Goal: Book appointment/travel/reservation

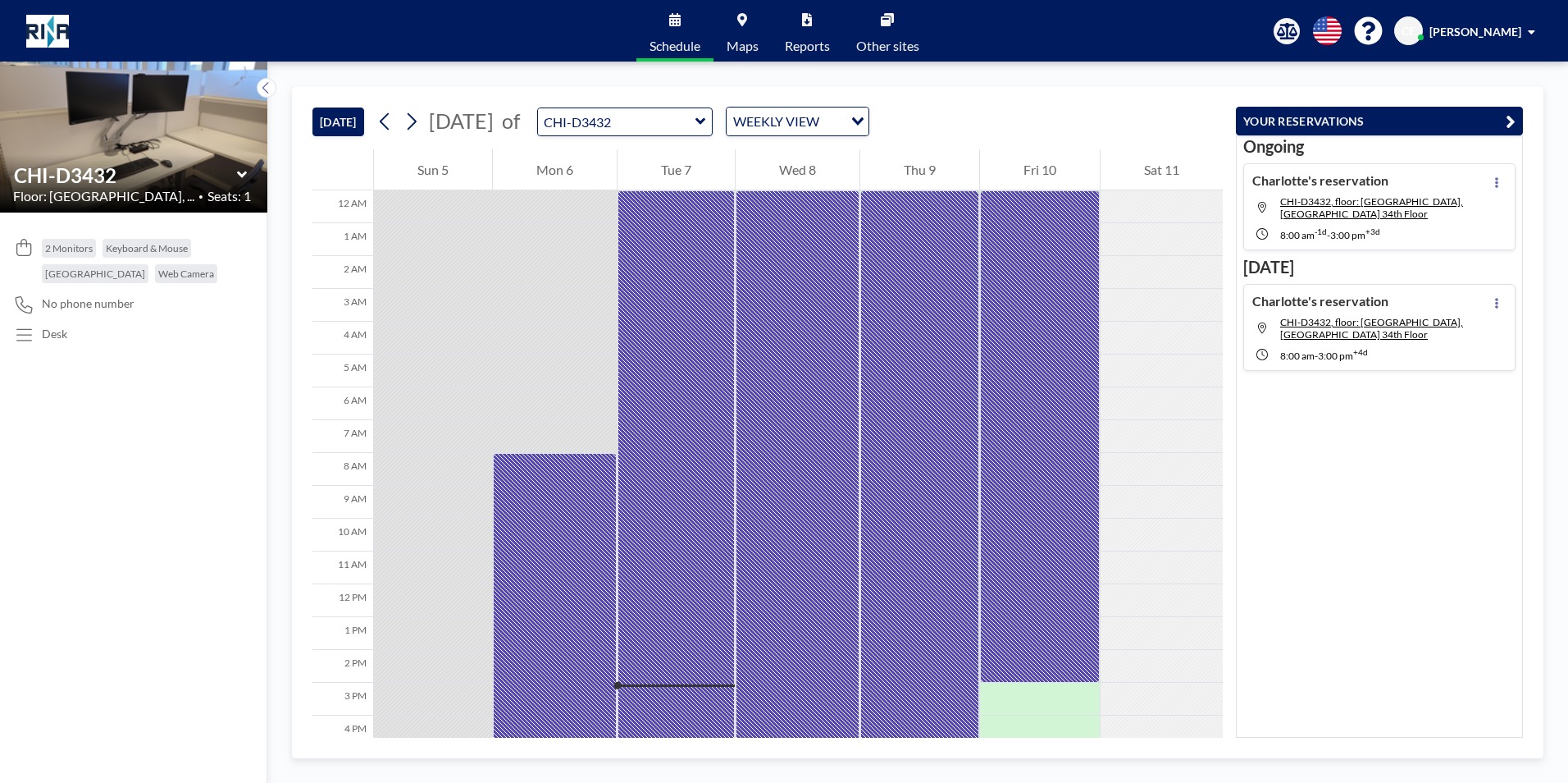
click at [1301, 124] on button "YOUR RESERVATIONS" at bounding box center [1380, 121] width 287 height 29
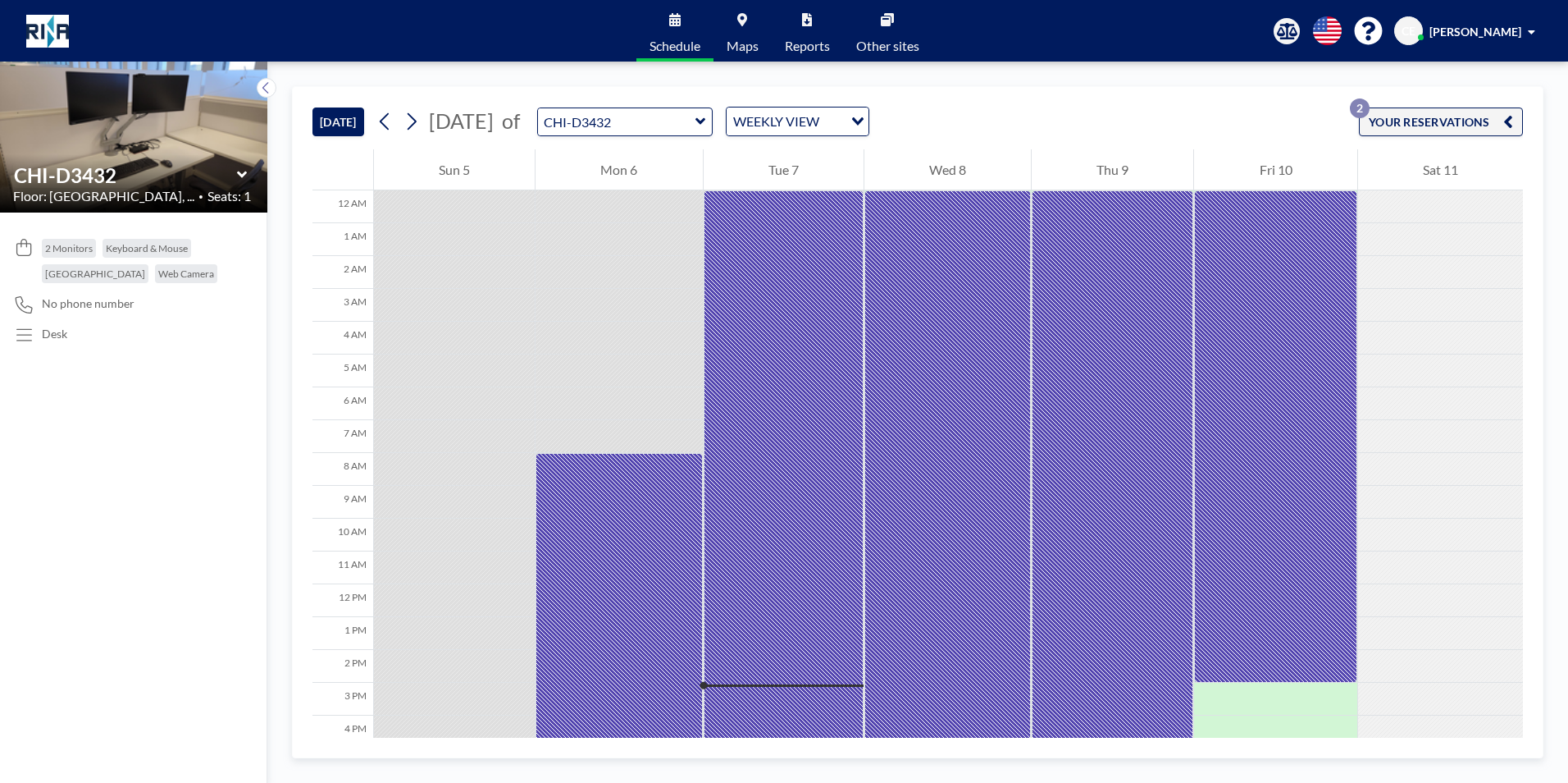
drag, startPoint x: 1428, startPoint y: 122, endPoint x: 1466, endPoint y: 135, distance: 40.2
click at [1428, 123] on button "YOUR RESERVATIONS 2" at bounding box center [1440, 122] width 164 height 29
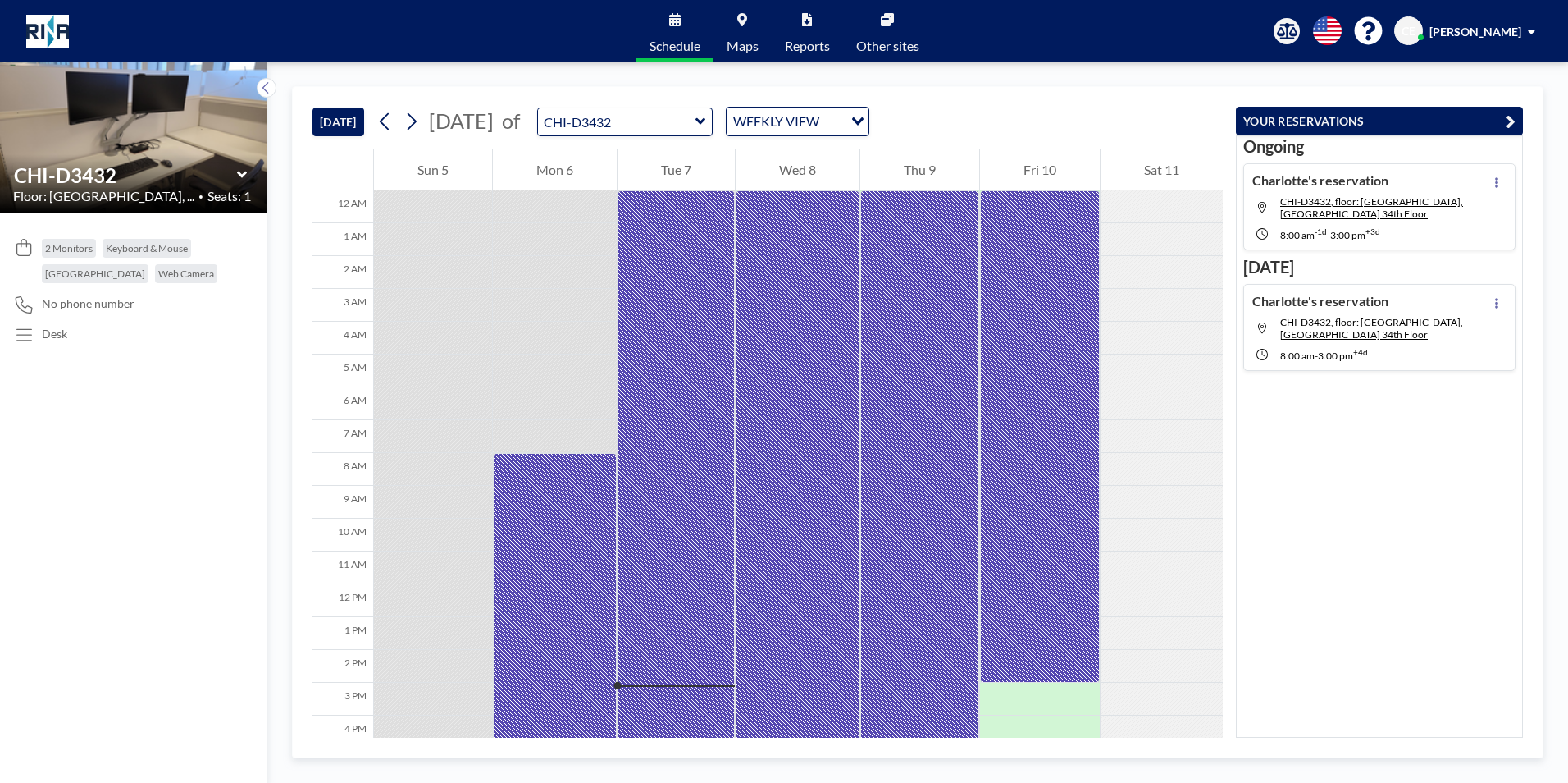
click at [743, 39] on span "Maps" at bounding box center [742, 46] width 32 height 13
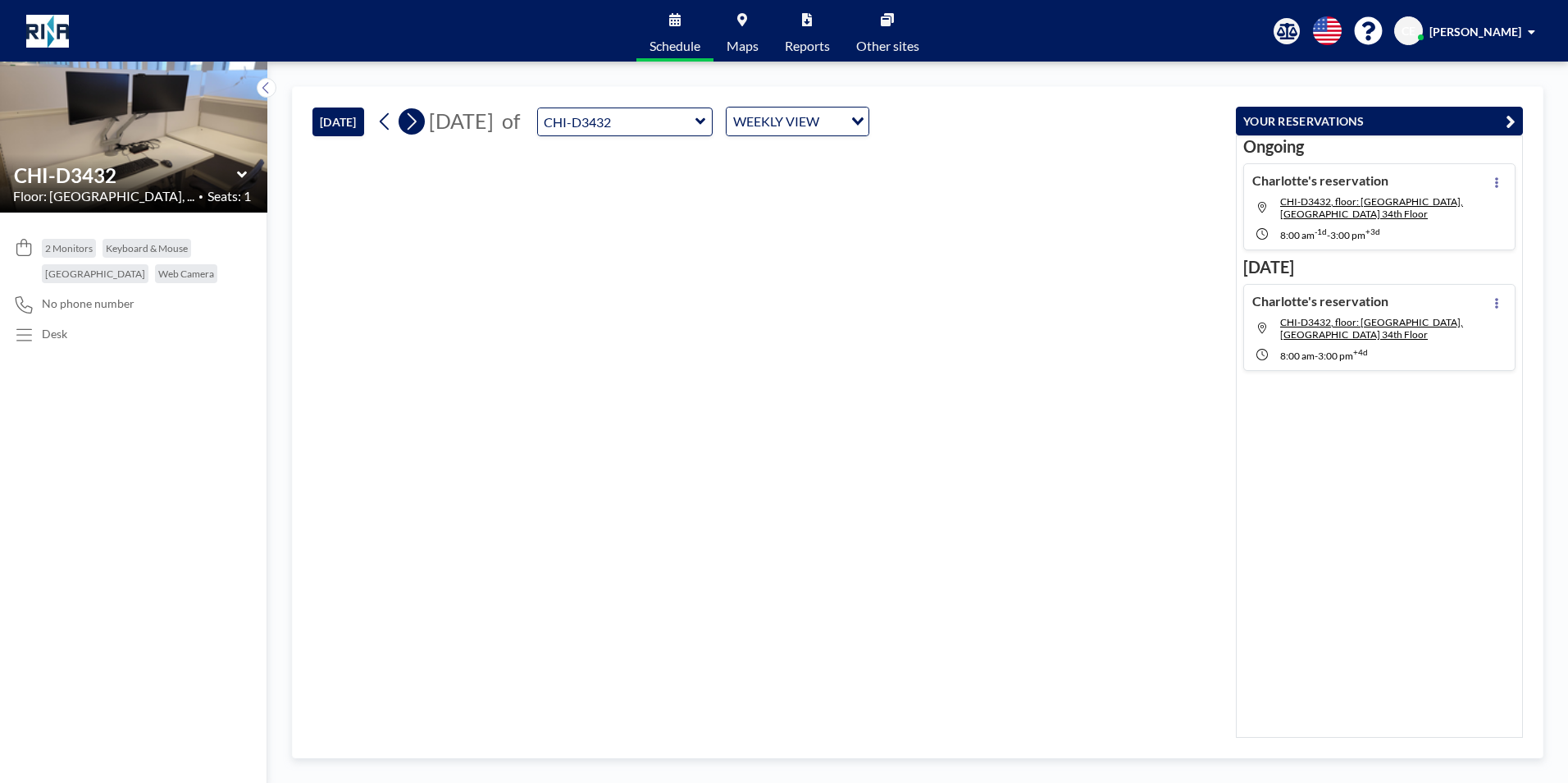
click at [407, 123] on icon at bounding box center [411, 122] width 15 height 25
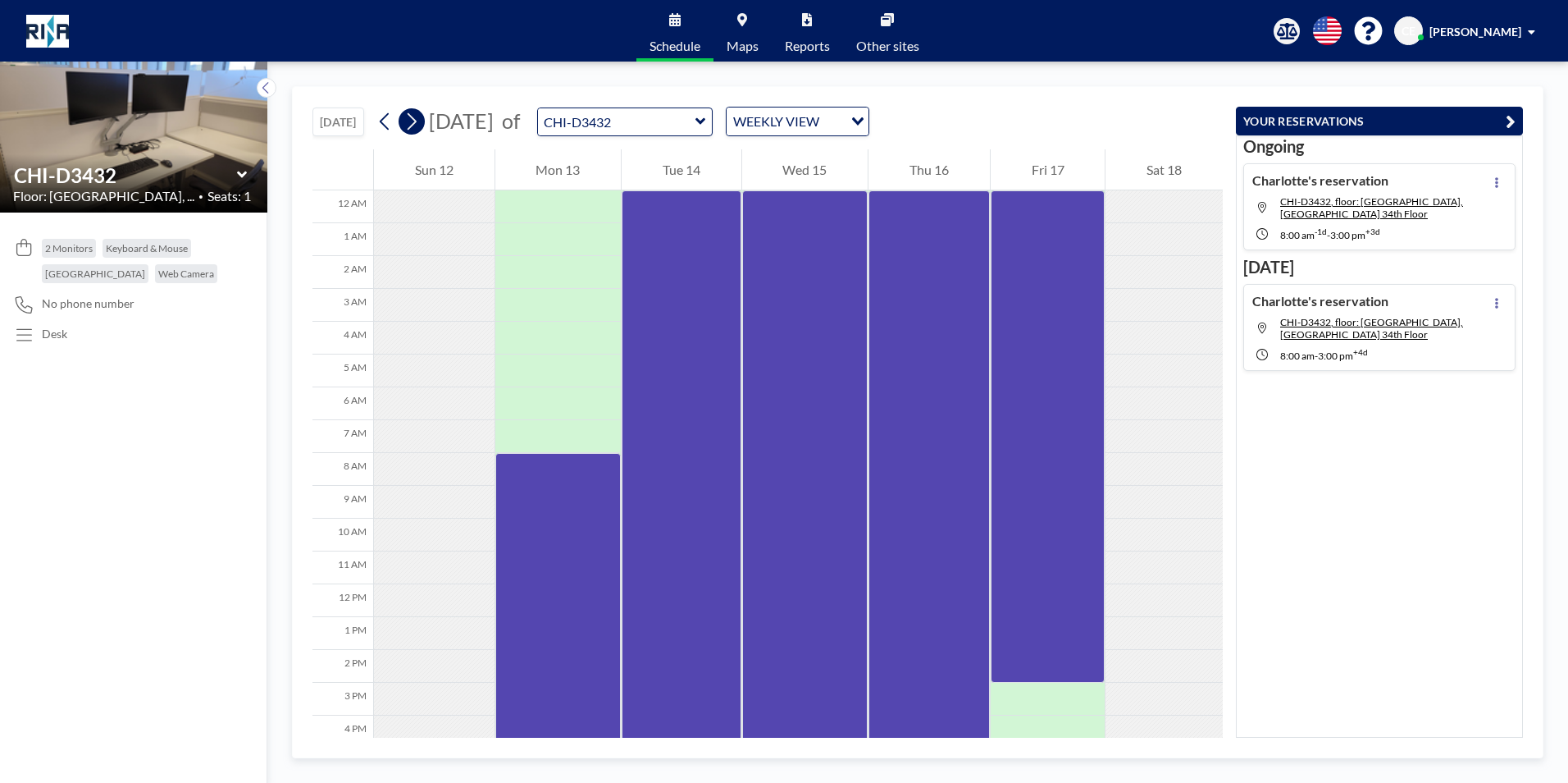
click at [408, 123] on icon at bounding box center [411, 122] width 15 height 25
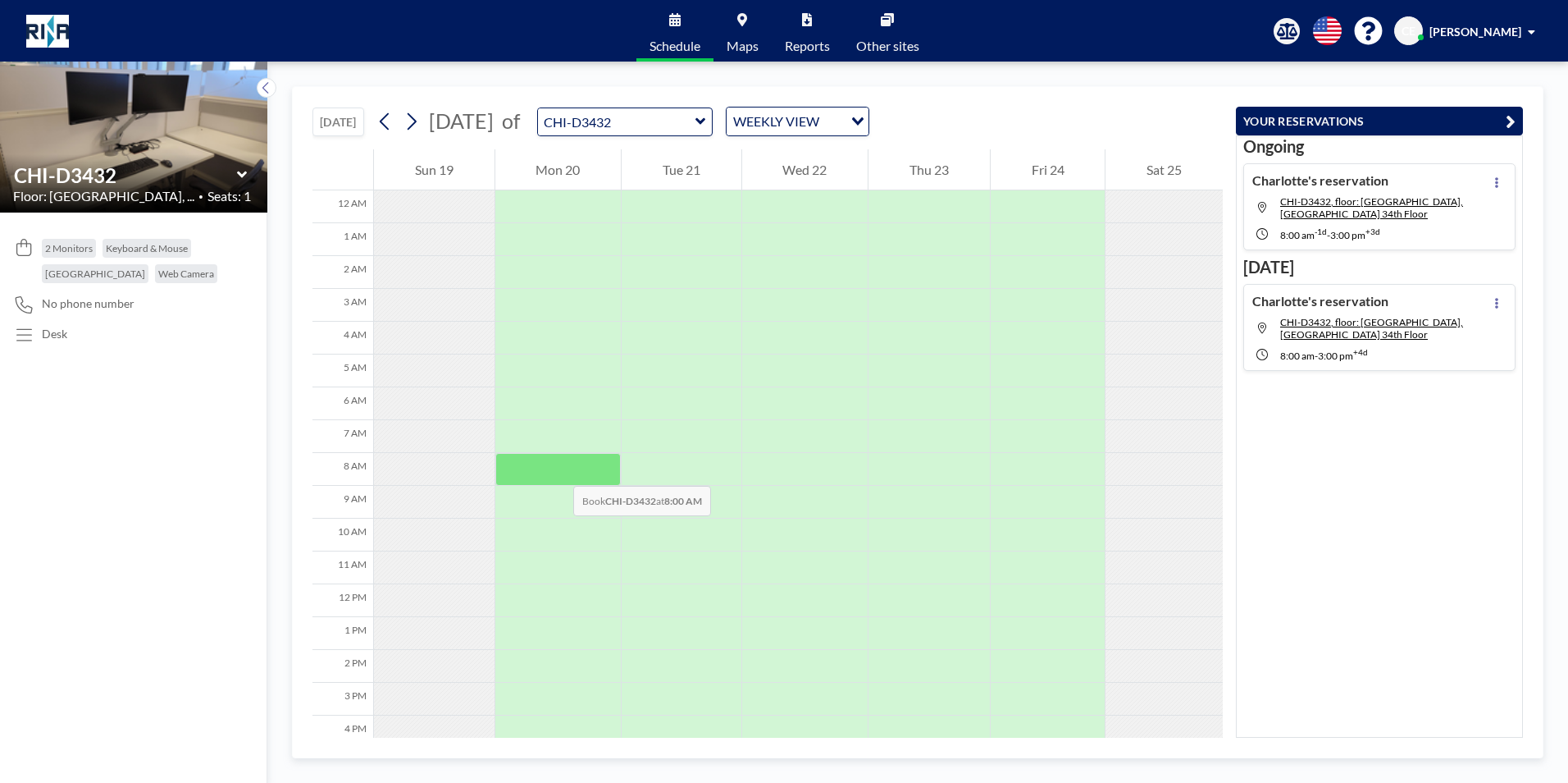
click at [557, 469] on div at bounding box center [559, 469] width 126 height 33
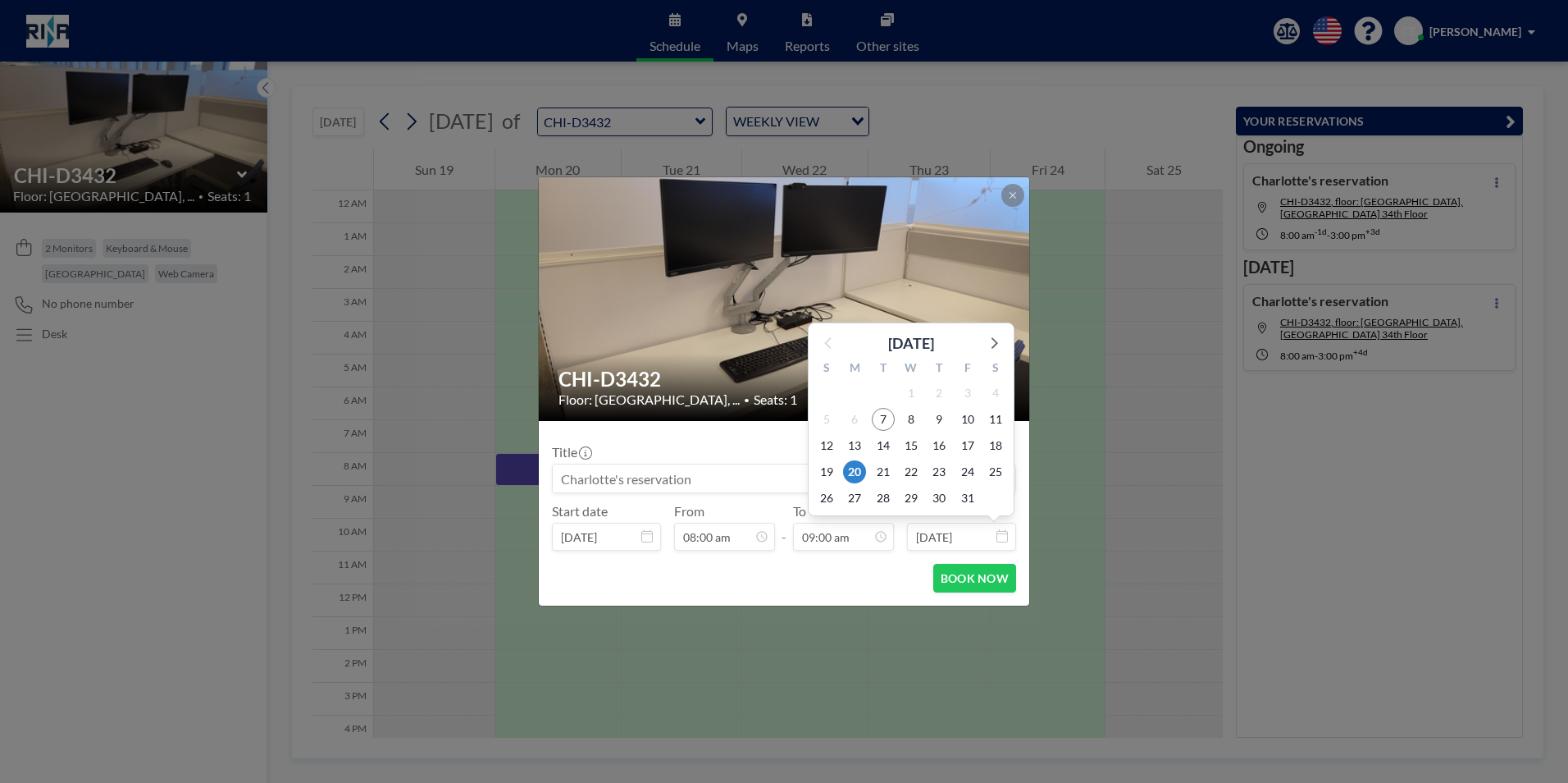
click at [1008, 540] on input "Oct 20, 2025" at bounding box center [961, 536] width 109 height 28
click at [965, 478] on span "24" at bounding box center [968, 472] width 23 height 23
type input "Oct 24, 2025"
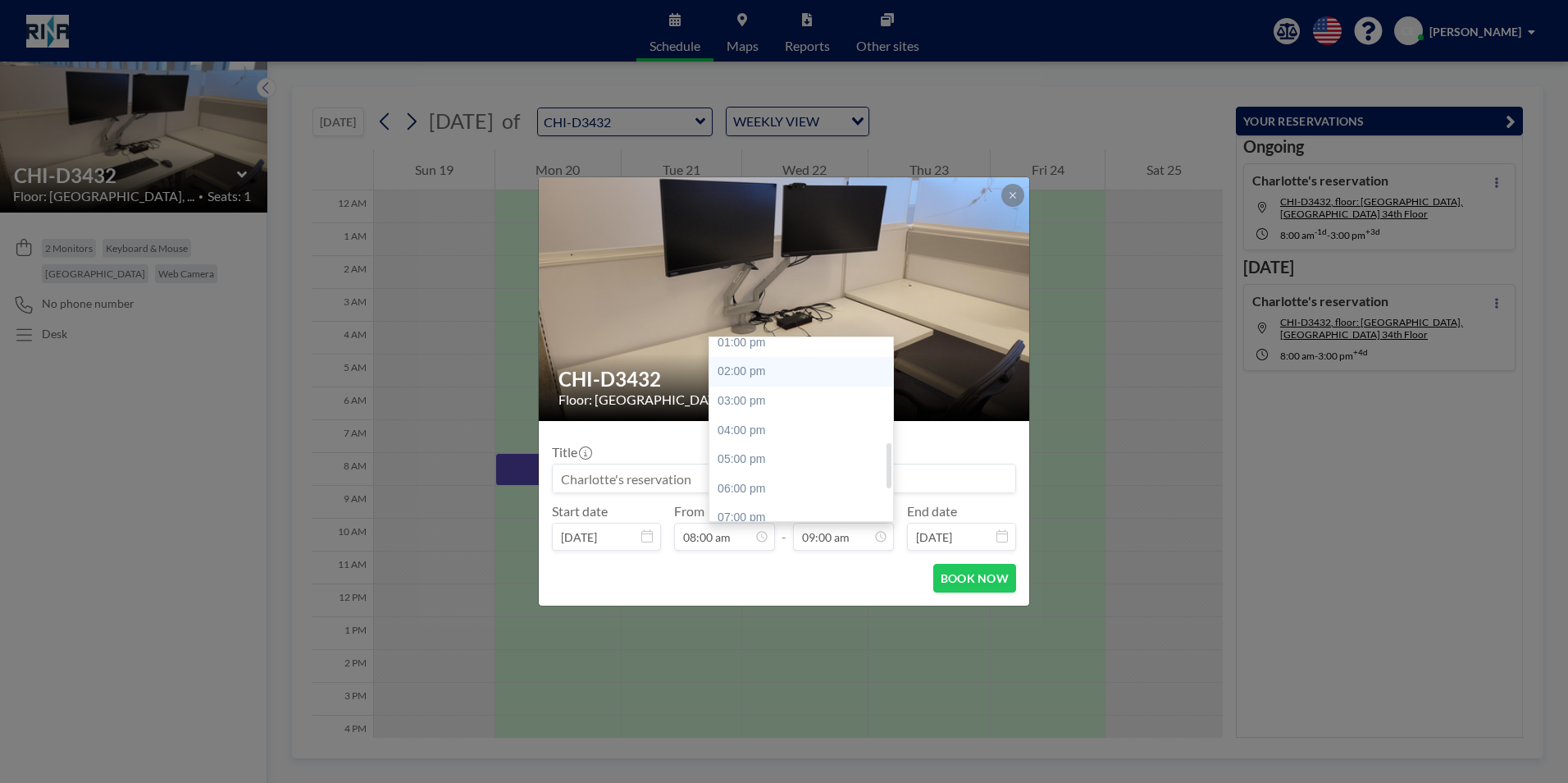
scroll to position [427, 0]
click at [778, 424] on div "05:00 pm" at bounding box center [806, 421] width 192 height 30
type input "05:00 pm"
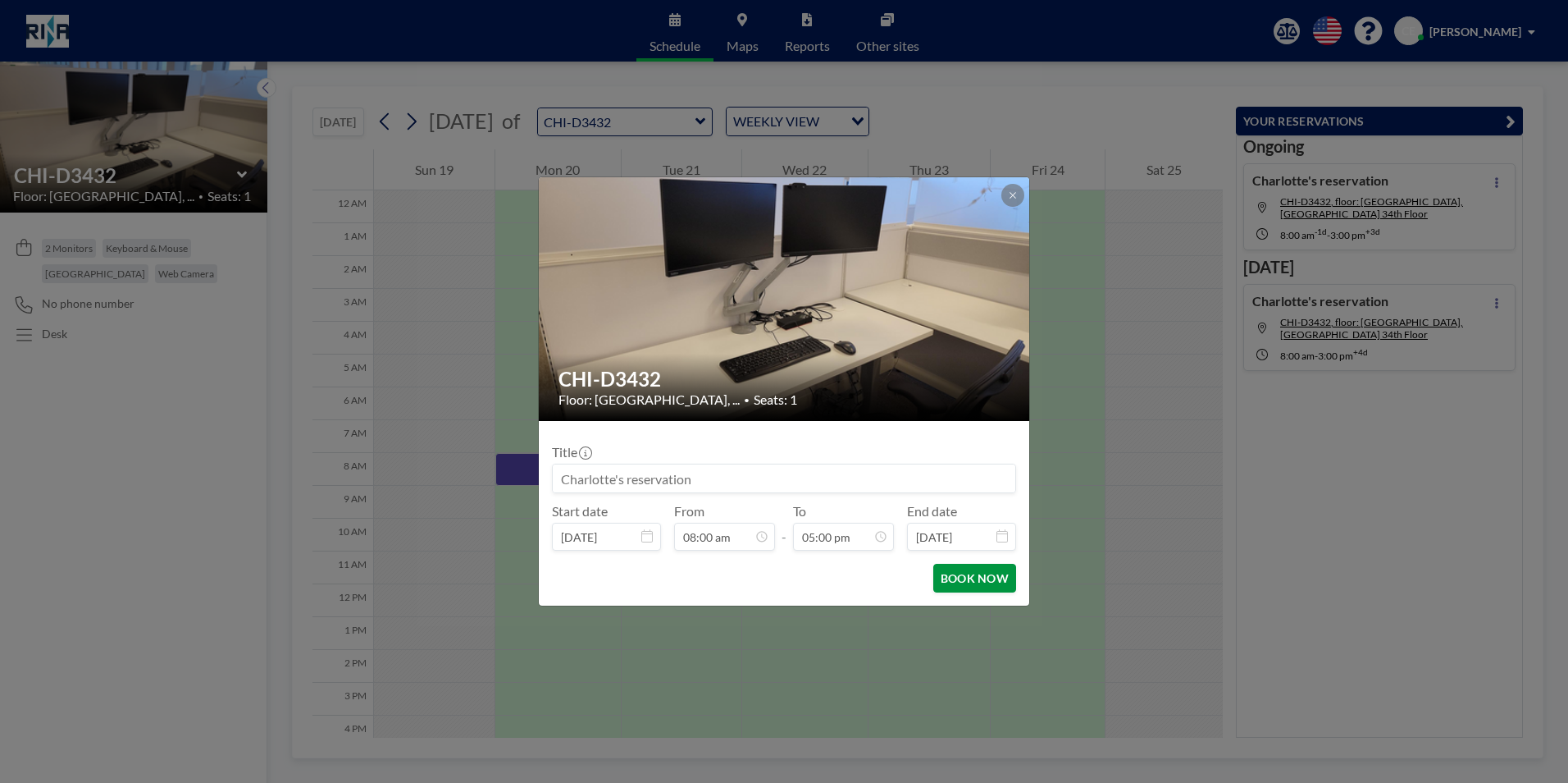
click at [970, 580] on button "BOOK NOW" at bounding box center [975, 578] width 83 height 29
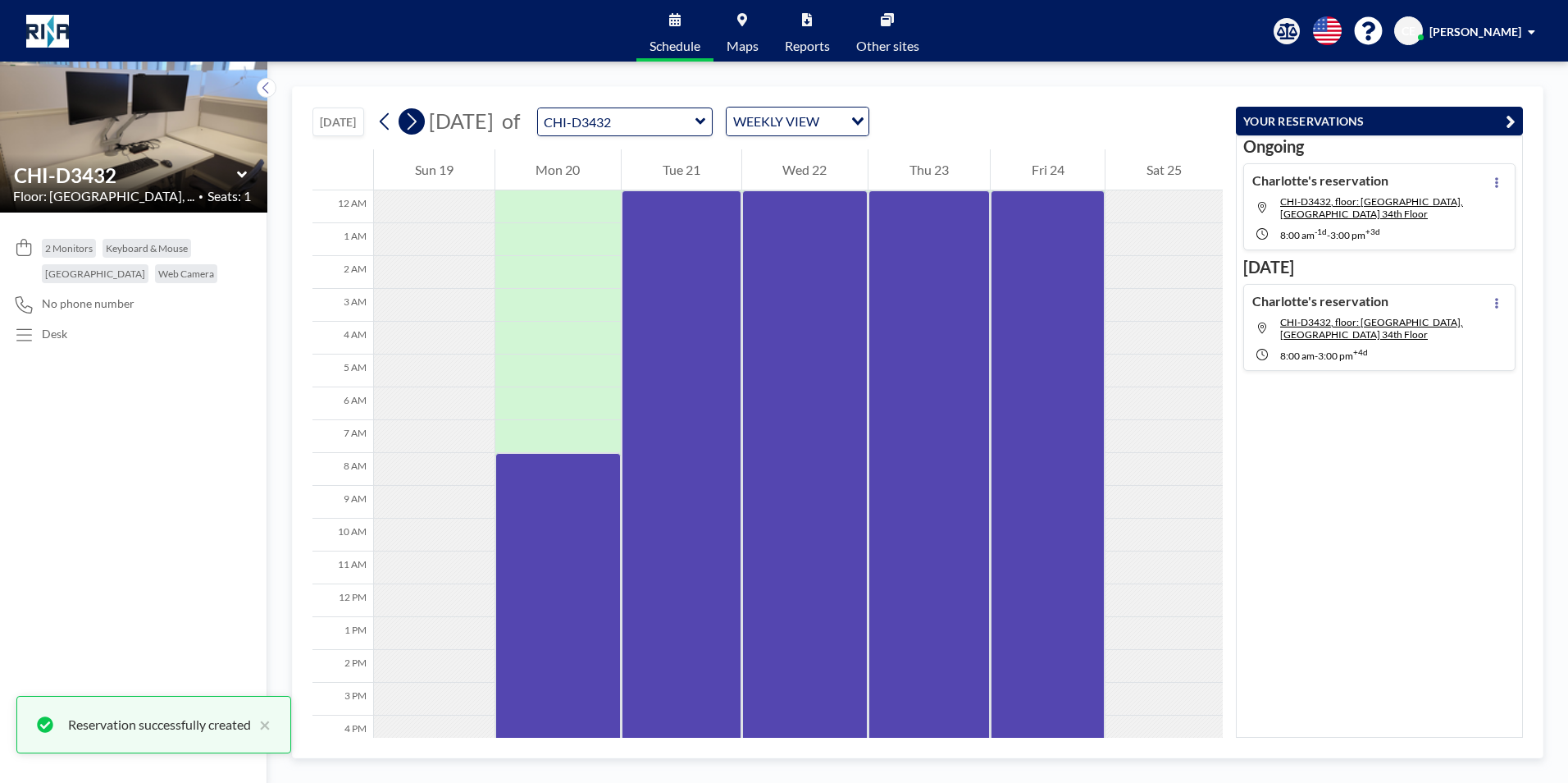
click at [422, 123] on button at bounding box center [411, 121] width 26 height 26
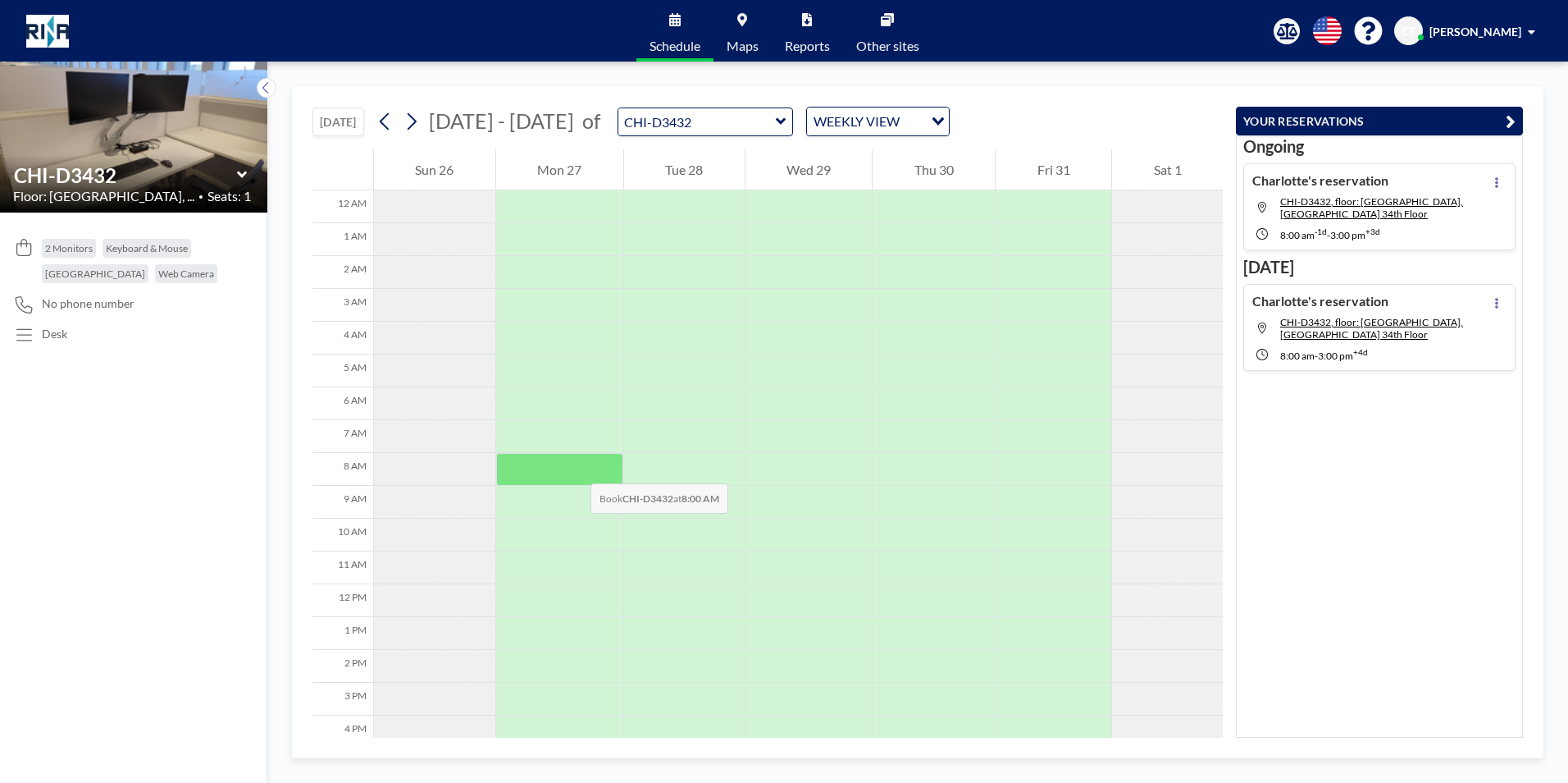
click at [575, 468] on div at bounding box center [560, 469] width 127 height 33
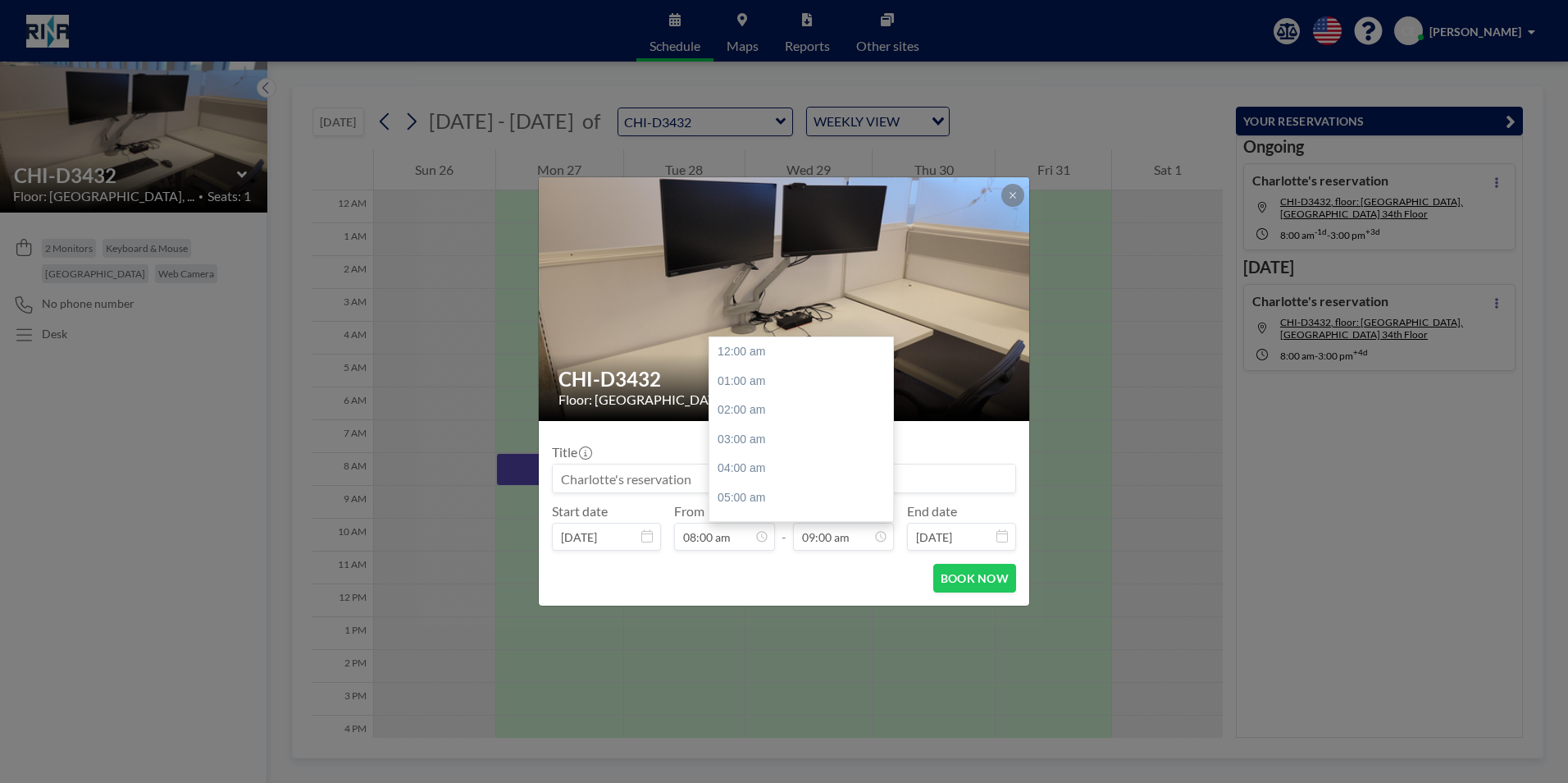
scroll to position [262, 0]
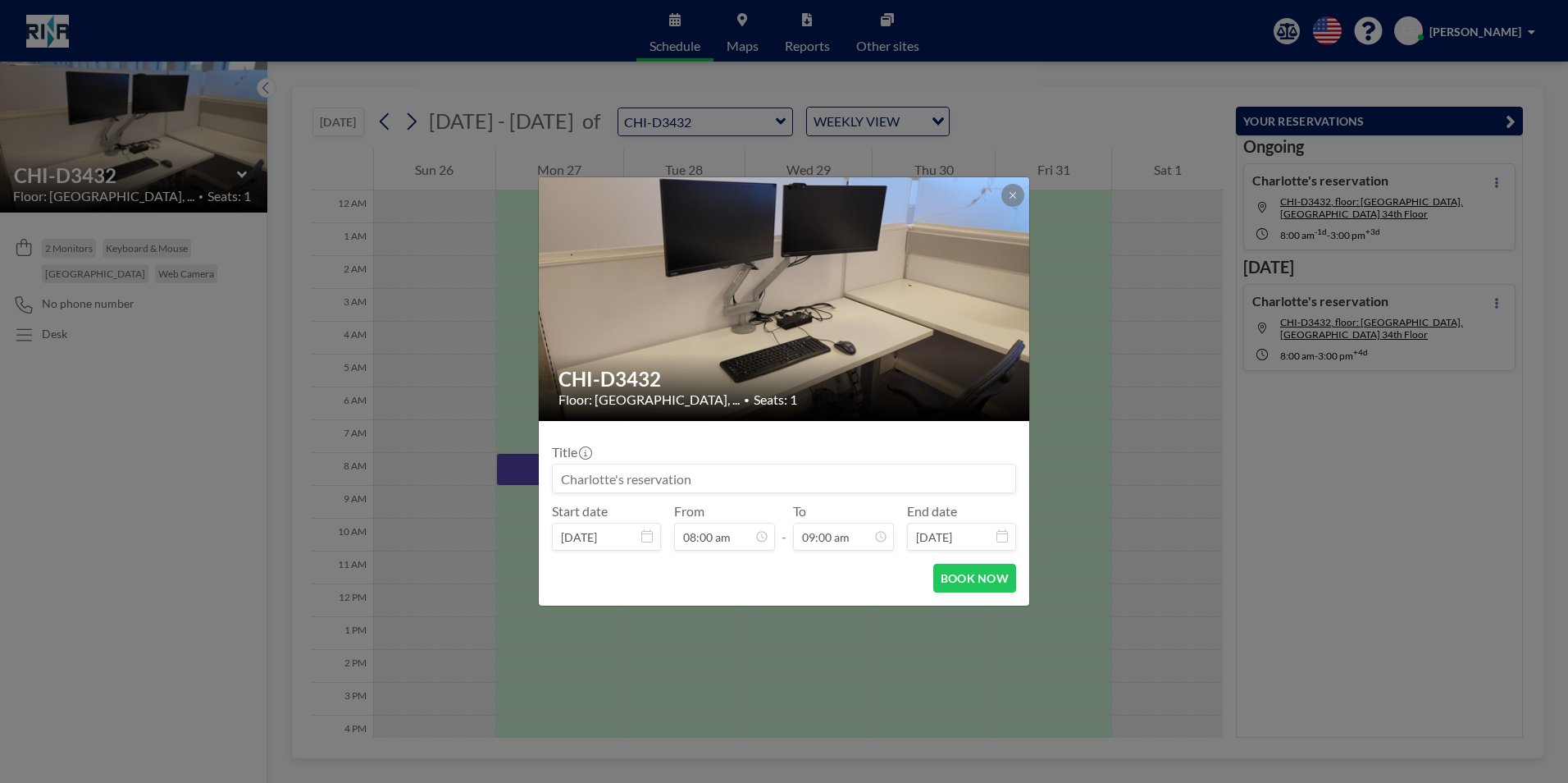
click at [1003, 535] on icon at bounding box center [1003, 536] width 11 height 13
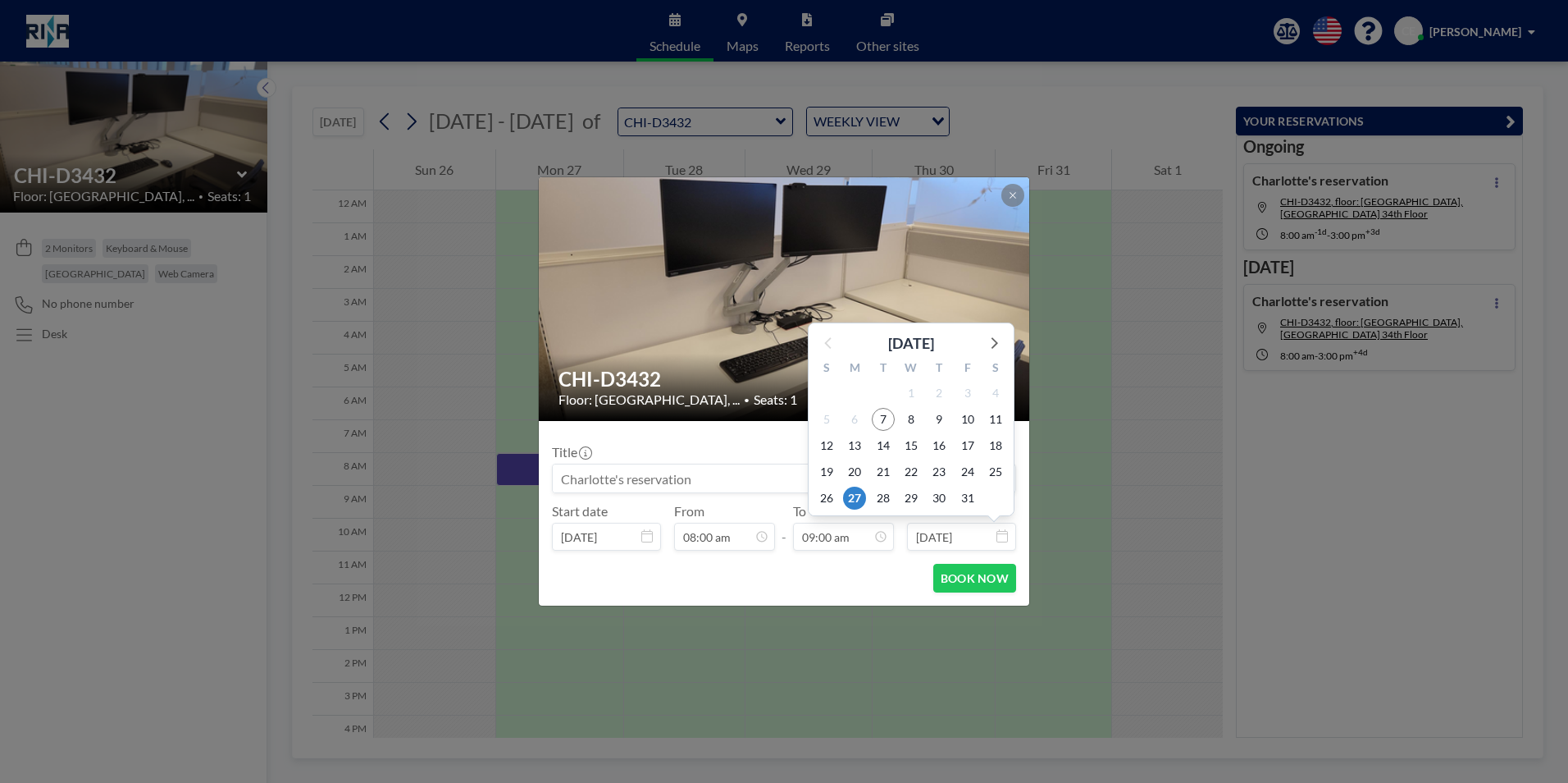
click at [986, 534] on input "Oct 27, 2025" at bounding box center [961, 536] width 109 height 28
click at [986, 340] on icon at bounding box center [993, 342] width 21 height 21
click at [941, 391] on span "6" at bounding box center [939, 393] width 23 height 23
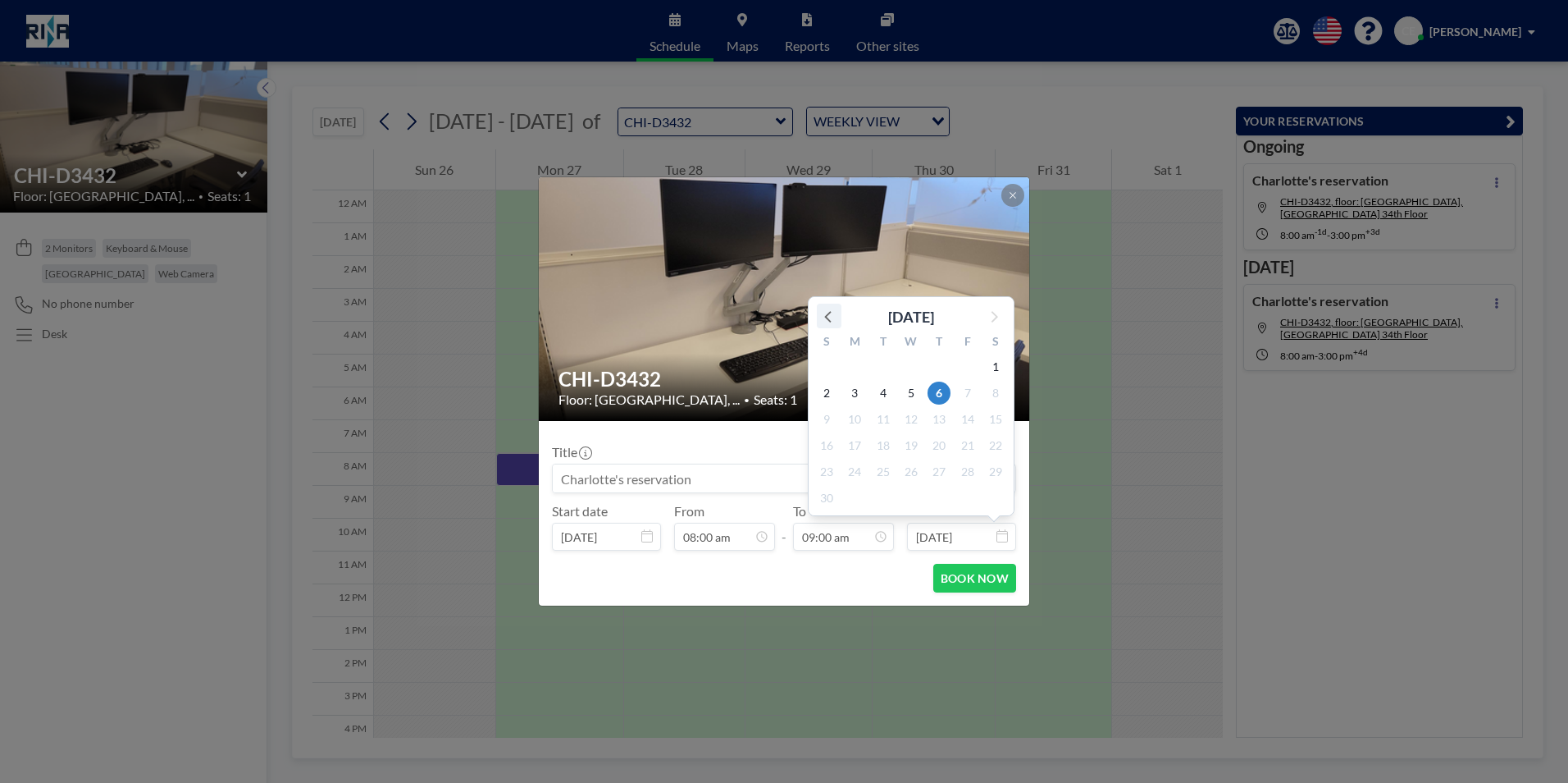
click at [825, 318] on icon at bounding box center [829, 316] width 21 height 21
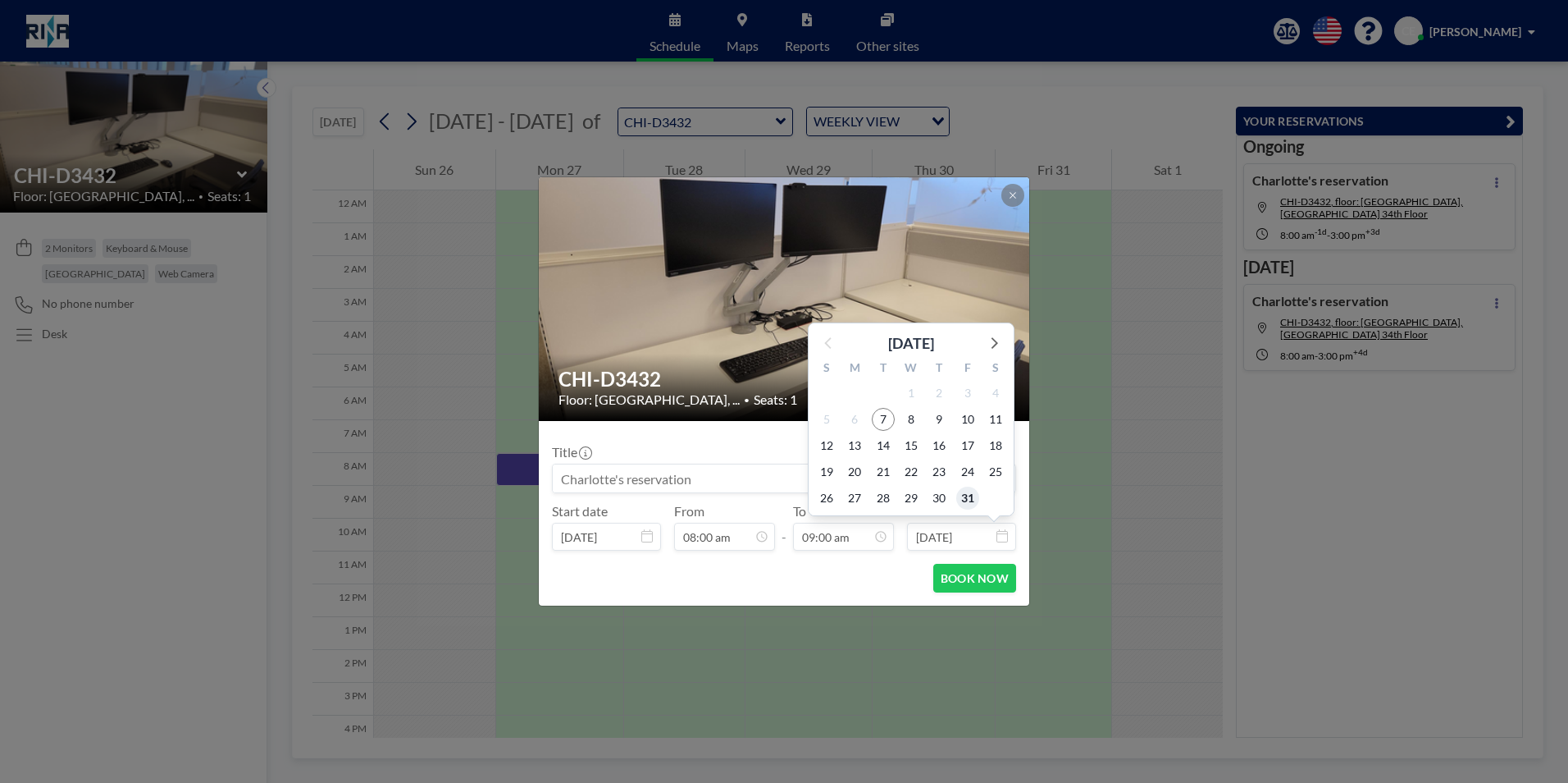
click at [965, 502] on span "31" at bounding box center [968, 498] width 23 height 23
type input "Oct 31, 2025"
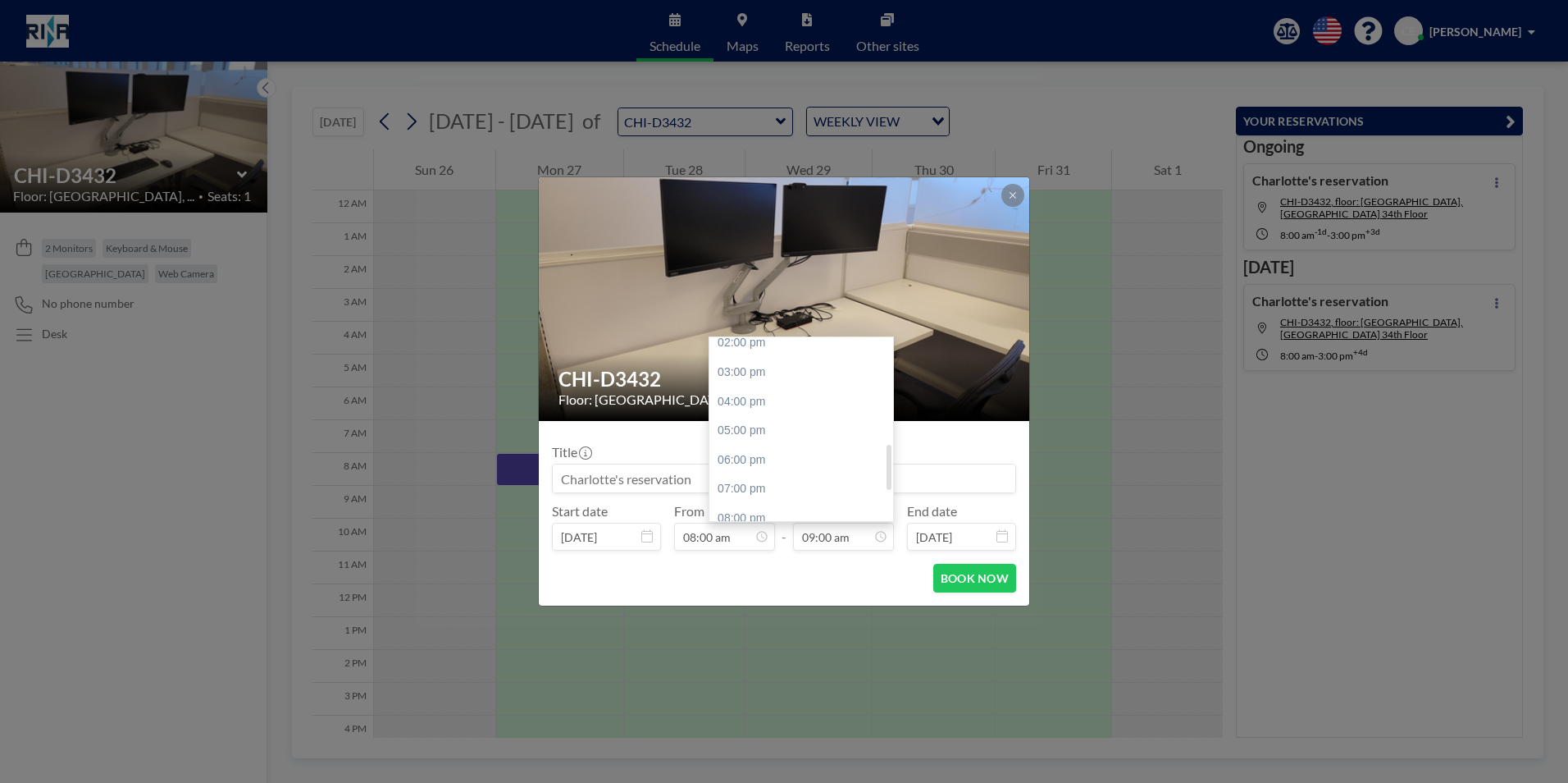
scroll to position [427, 0]
click at [781, 426] on div "05:00 pm" at bounding box center [806, 421] width 192 height 30
type input "05:00 pm"
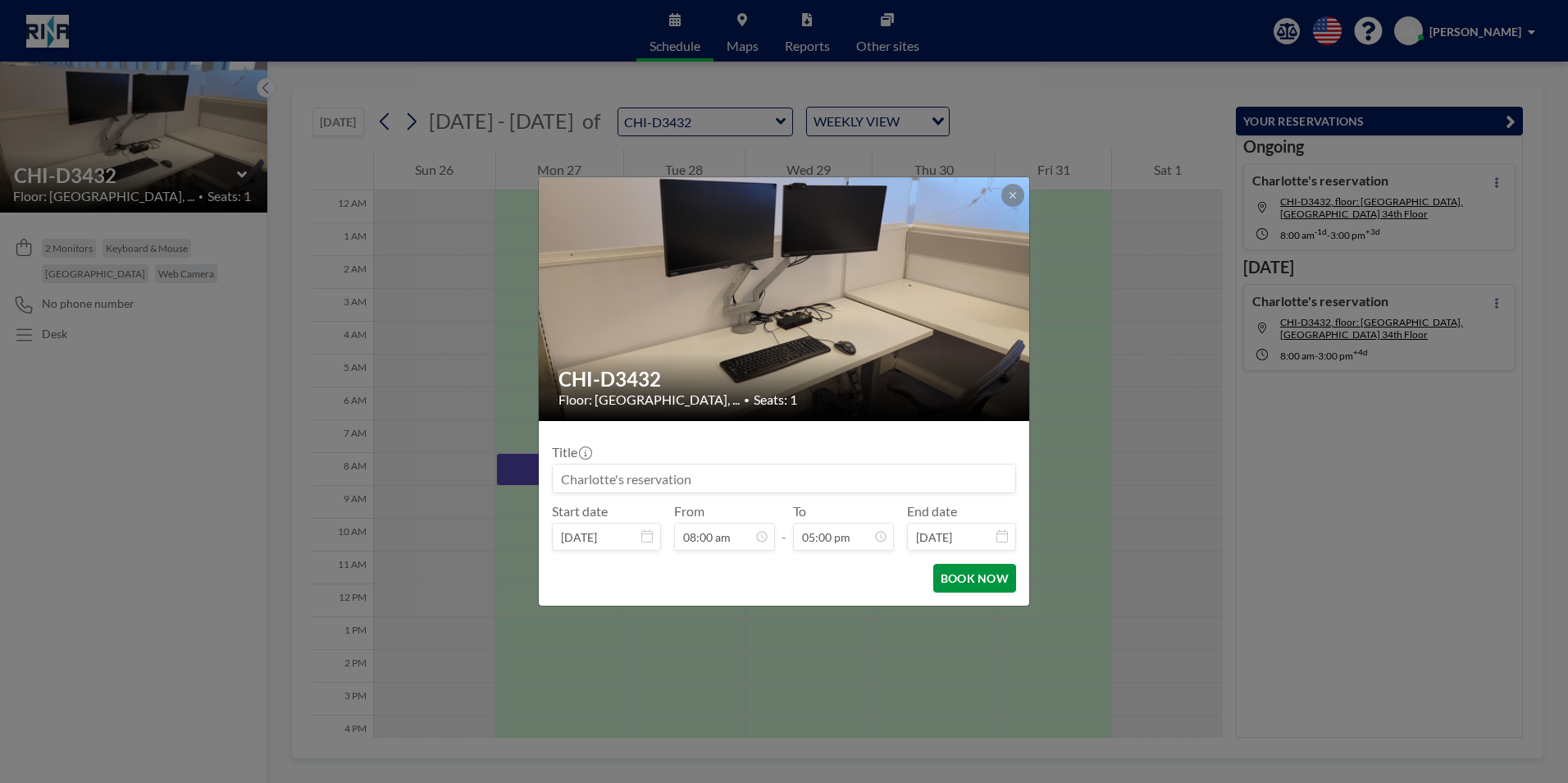
click at [985, 575] on button "BOOK NOW" at bounding box center [975, 578] width 83 height 29
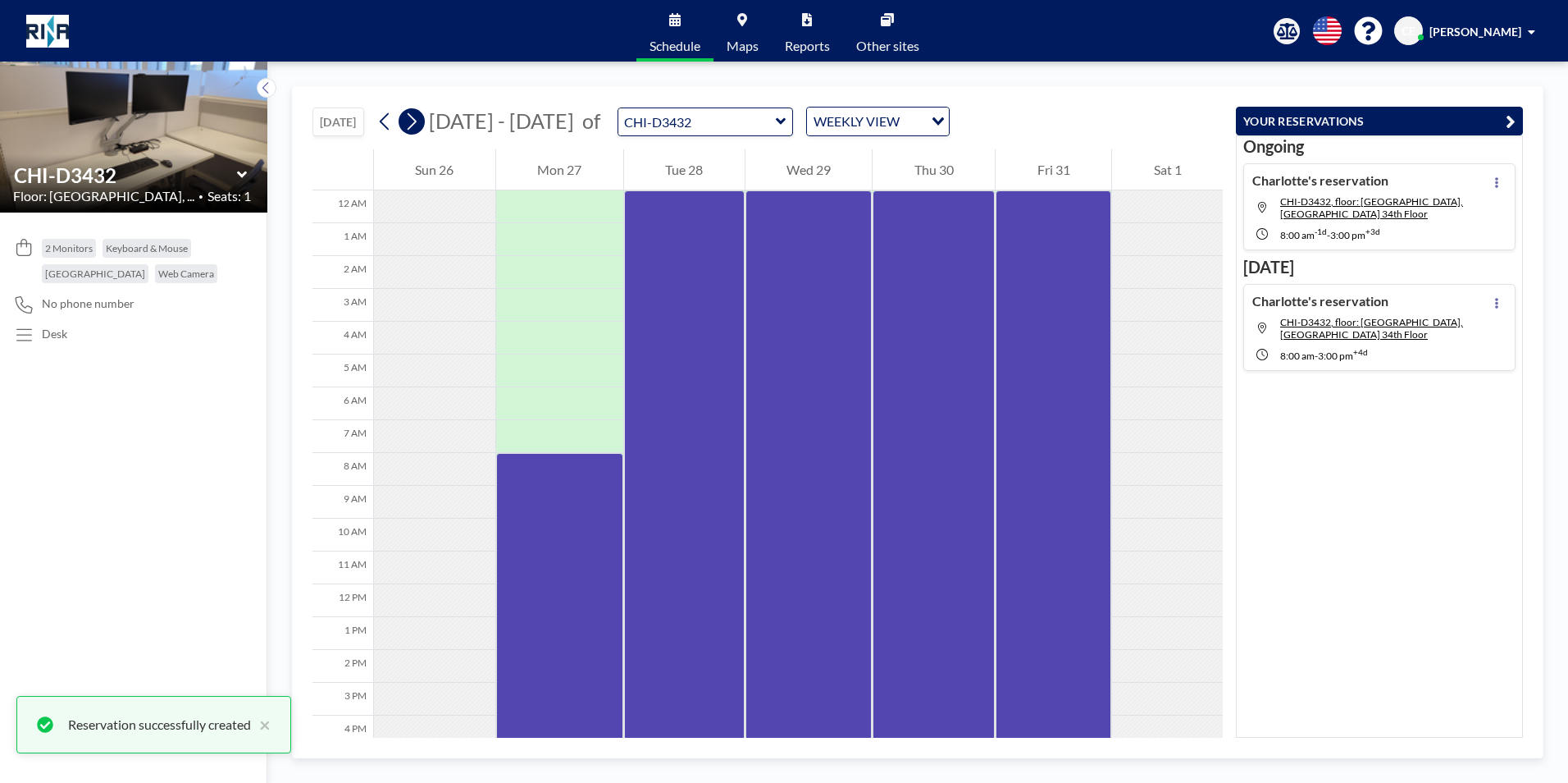
click at [413, 120] on icon at bounding box center [411, 122] width 15 height 25
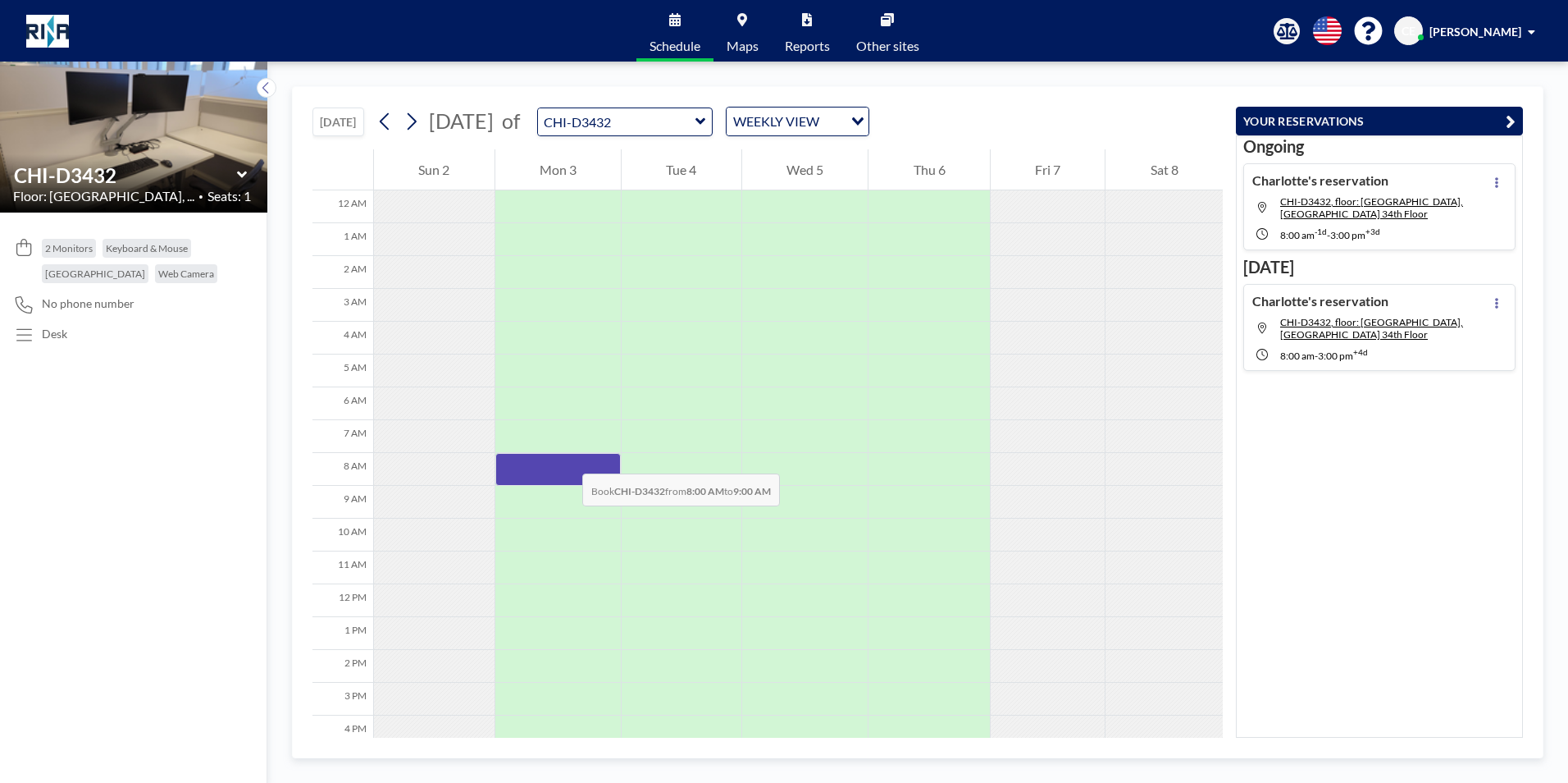
click at [566, 457] on div at bounding box center [559, 469] width 126 height 33
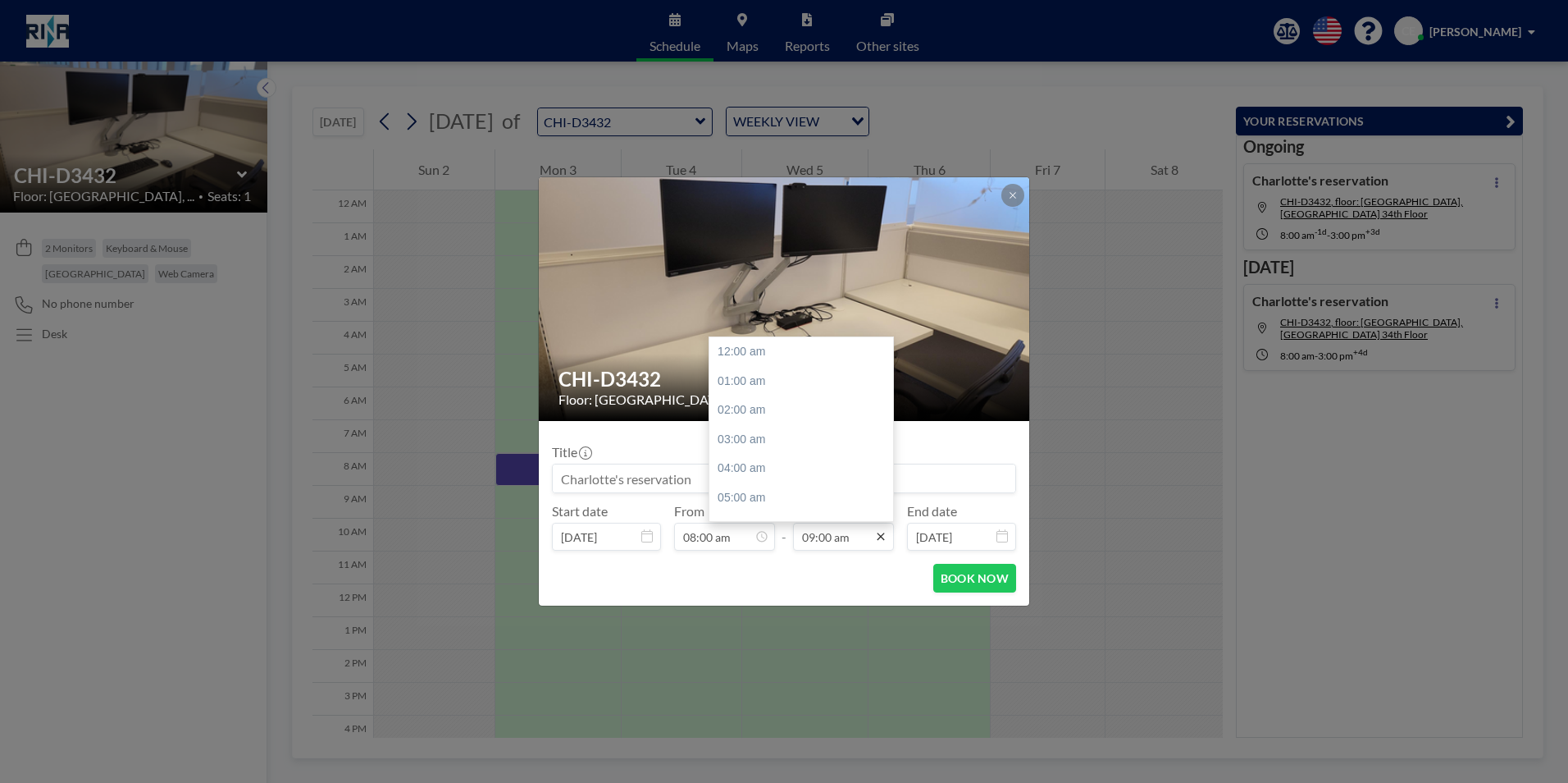
scroll to position [262, 0]
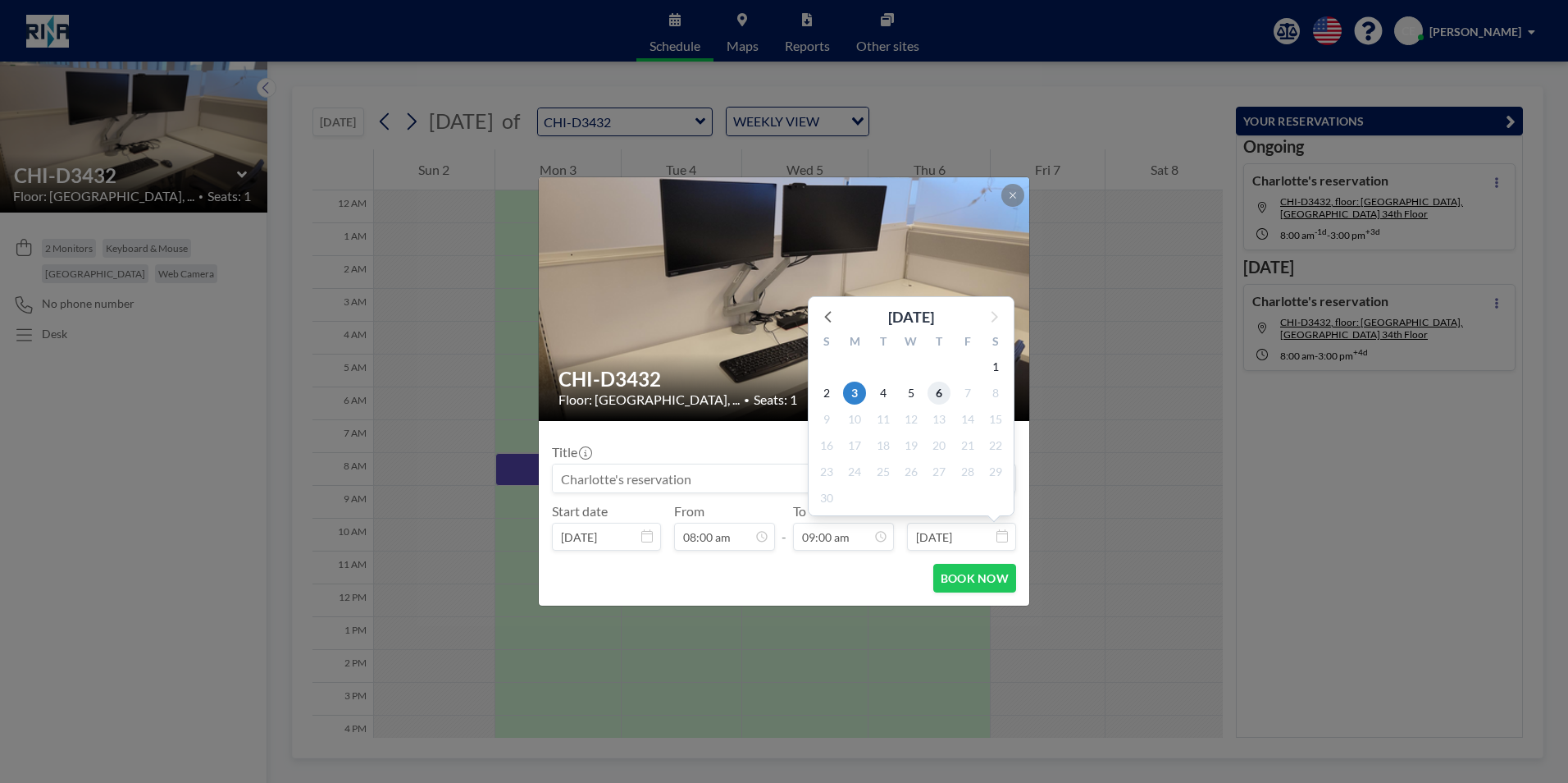
click at [941, 390] on span "6" at bounding box center [939, 393] width 23 height 23
type input "Nov 6, 2025"
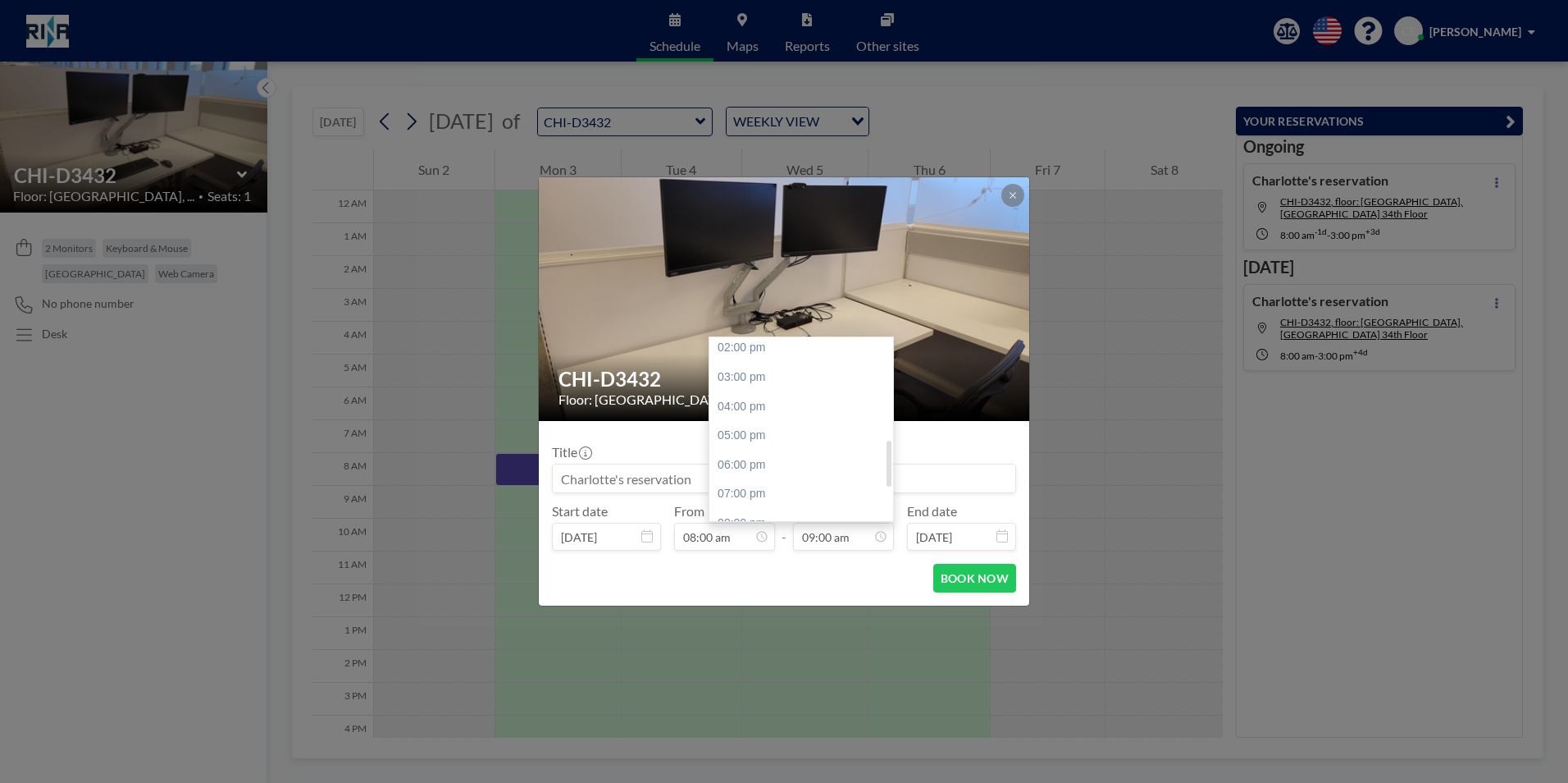
scroll to position [427, 0]
click at [776, 413] on div "05:00 pm" at bounding box center [806, 421] width 192 height 30
type input "05:00 pm"
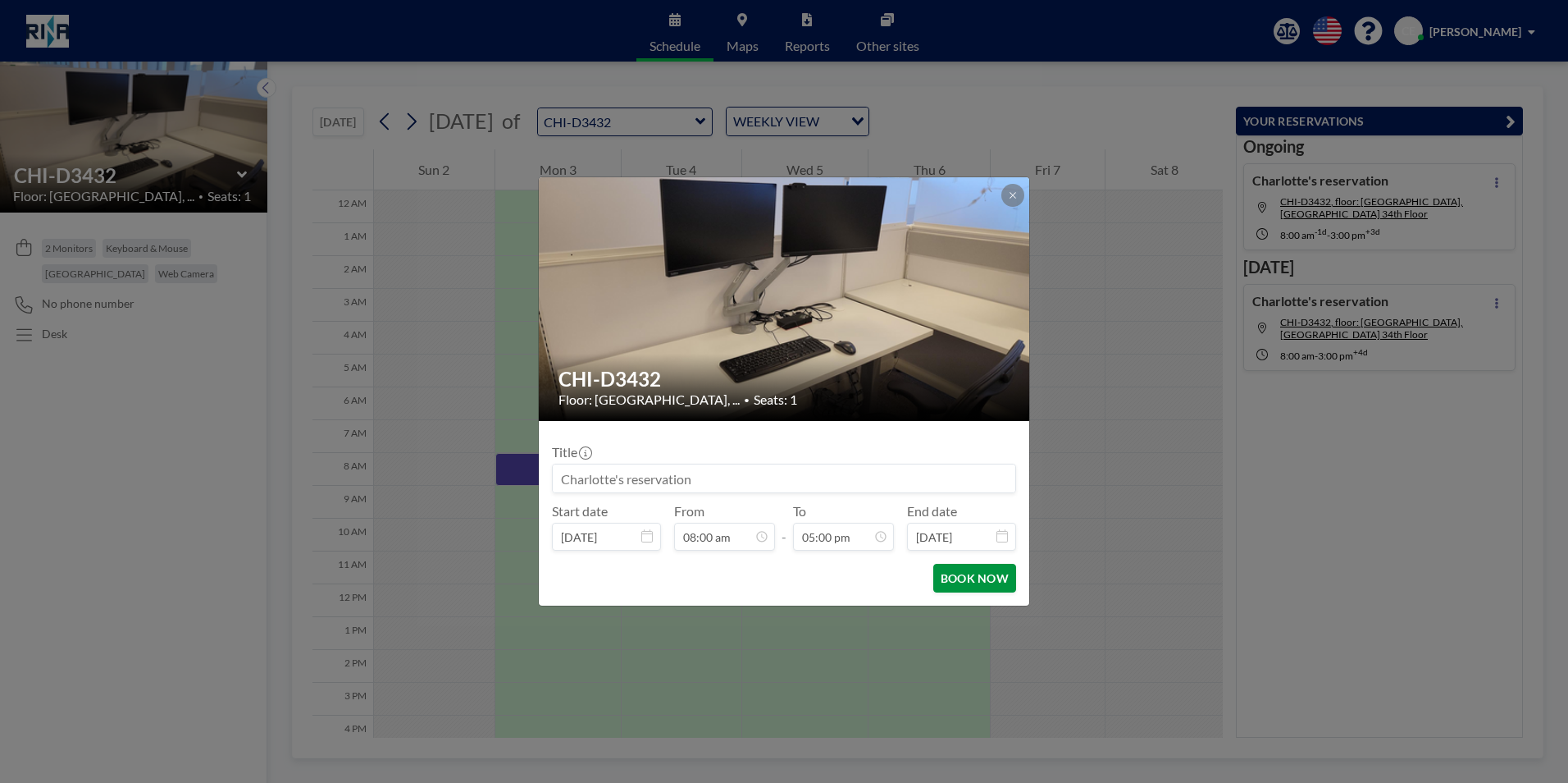
click at [971, 568] on button "BOOK NOW" at bounding box center [975, 578] width 83 height 29
